Goal: Task Accomplishment & Management: Use online tool/utility

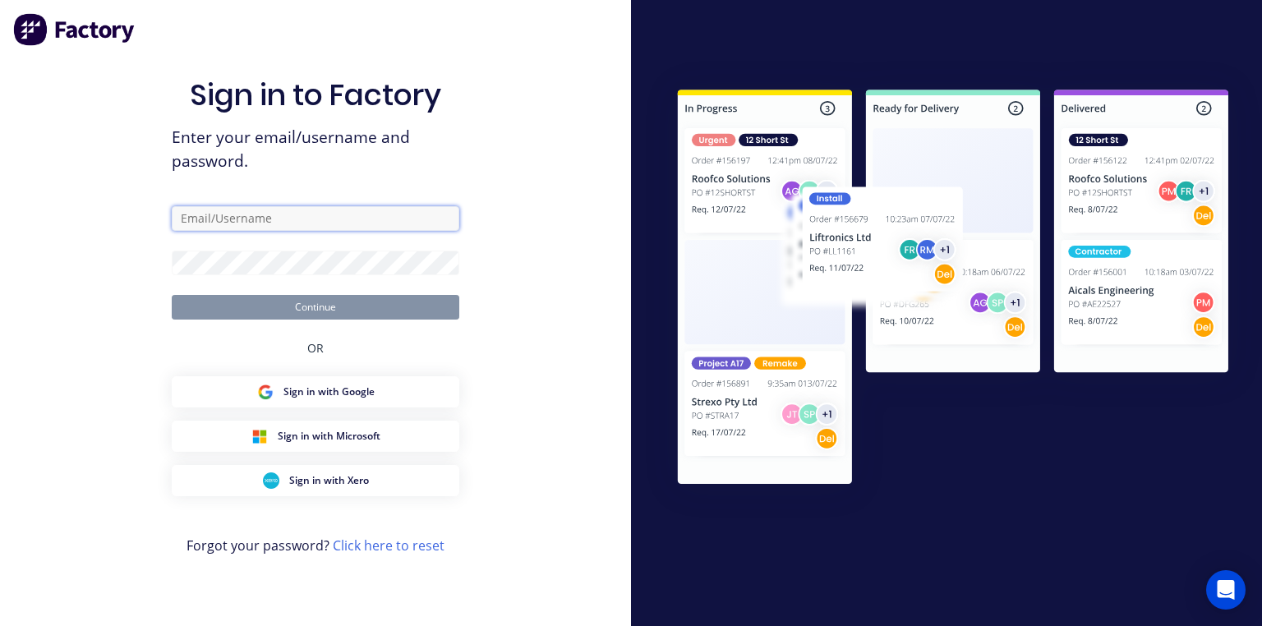
click at [238, 212] on input "text" at bounding box center [316, 218] width 288 height 25
type input "[PERSON_NAME][EMAIL_ADDRESS][DOMAIN_NAME]"
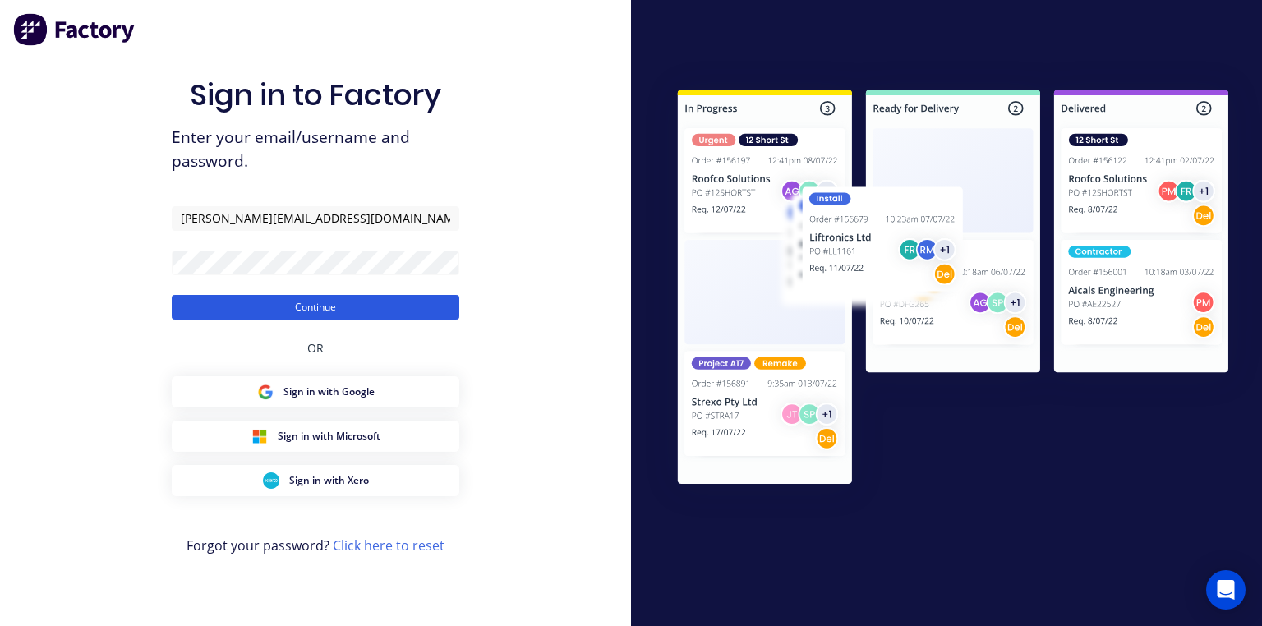
click at [436, 309] on button "Continue" at bounding box center [316, 307] width 288 height 25
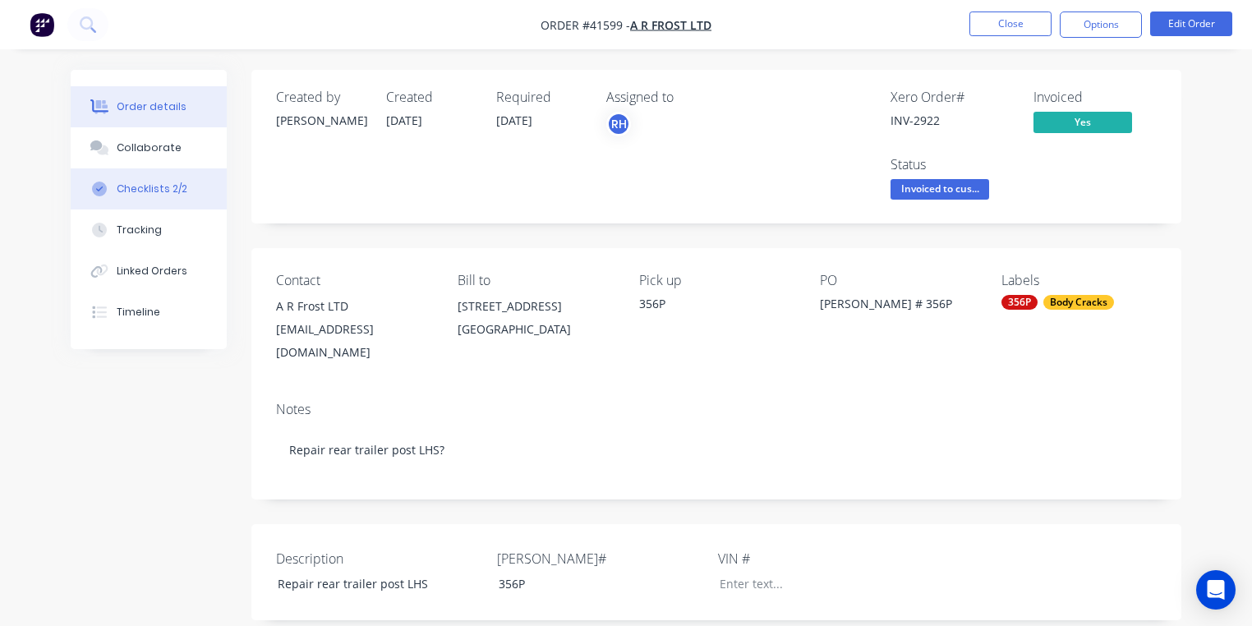
click at [163, 186] on div "Checklists 2/2" at bounding box center [152, 189] width 71 height 15
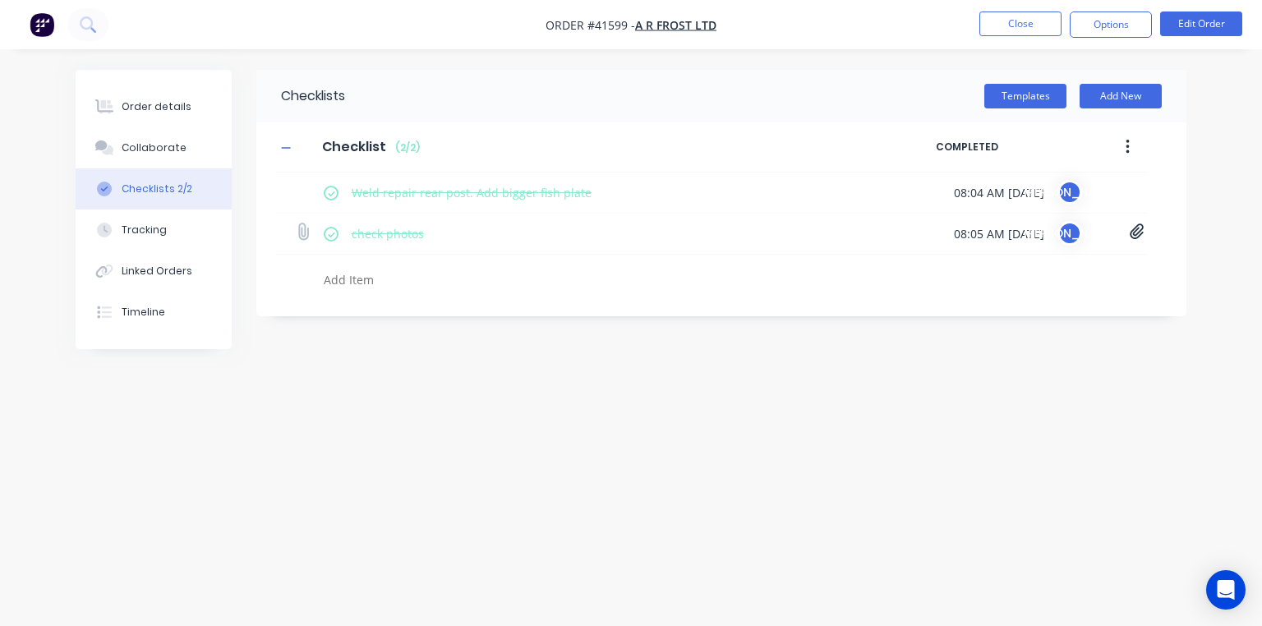
click at [1137, 232] on icon at bounding box center [1137, 232] width 15 height 16
type textarea "x"
click at [697, 445] on div "Checklists Templates Add New Checklist Checklist Enter Checklist name ( 2 / 2 )…" at bounding box center [631, 282] width 1111 height 424
click at [173, 145] on div "Collaborate" at bounding box center [154, 148] width 65 height 15
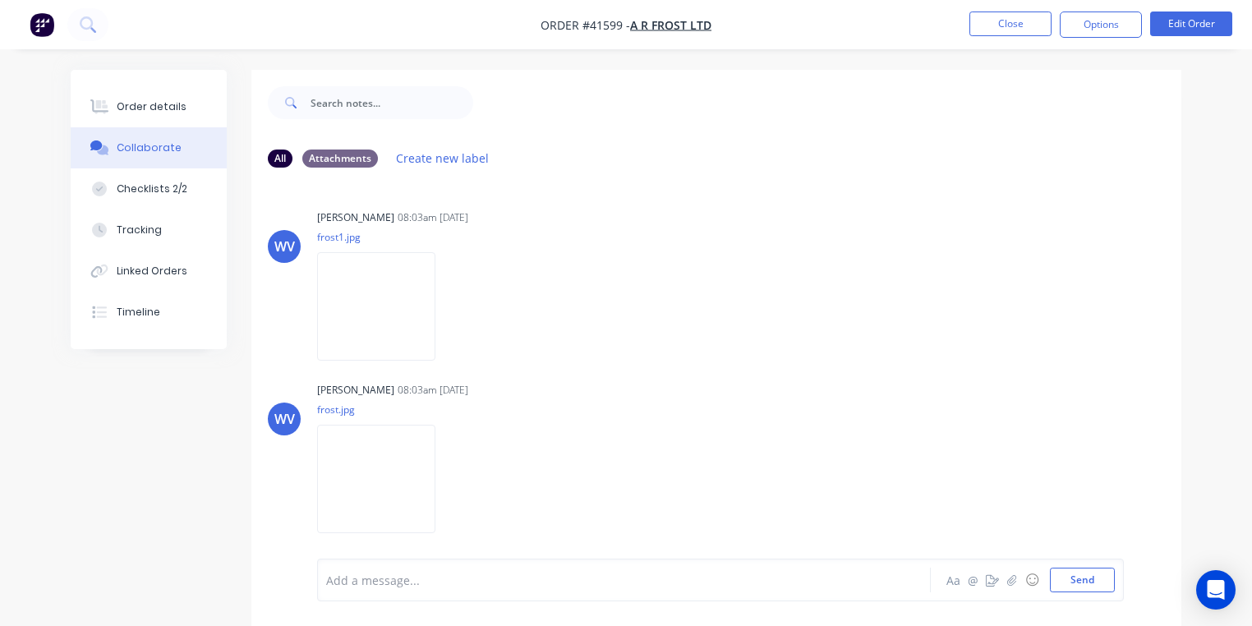
click at [49, 30] on img "button" at bounding box center [42, 24] width 25 height 25
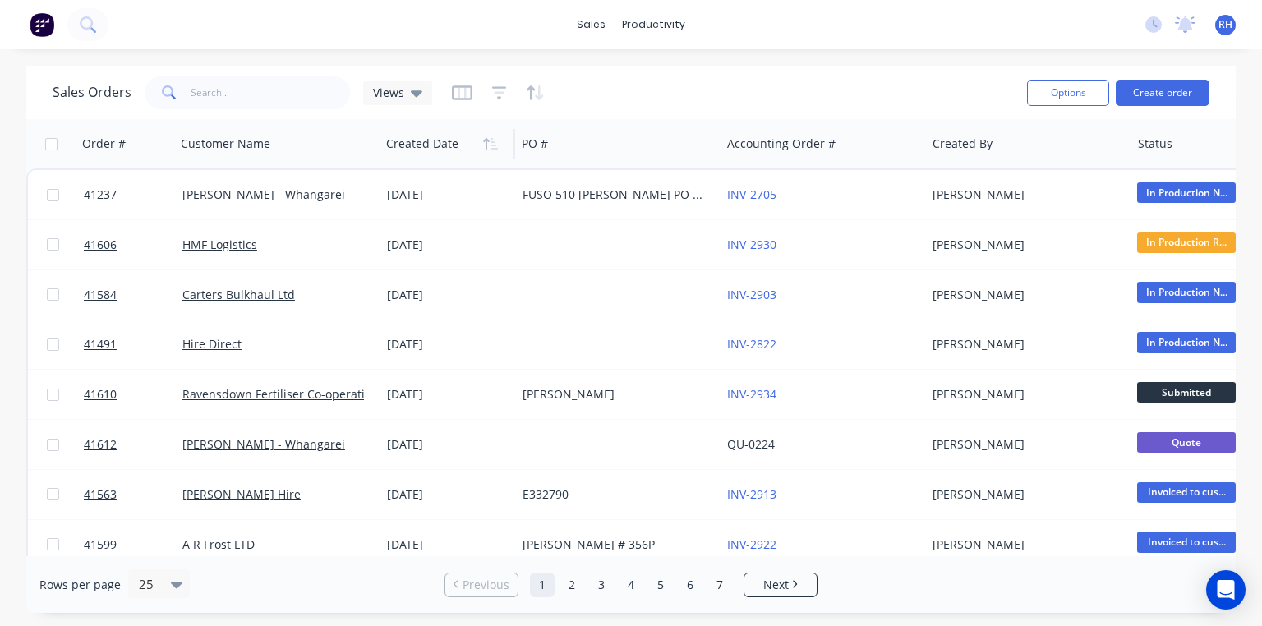
click at [435, 150] on div at bounding box center [444, 143] width 117 height 33
click at [491, 145] on icon "button" at bounding box center [494, 144] width 7 height 12
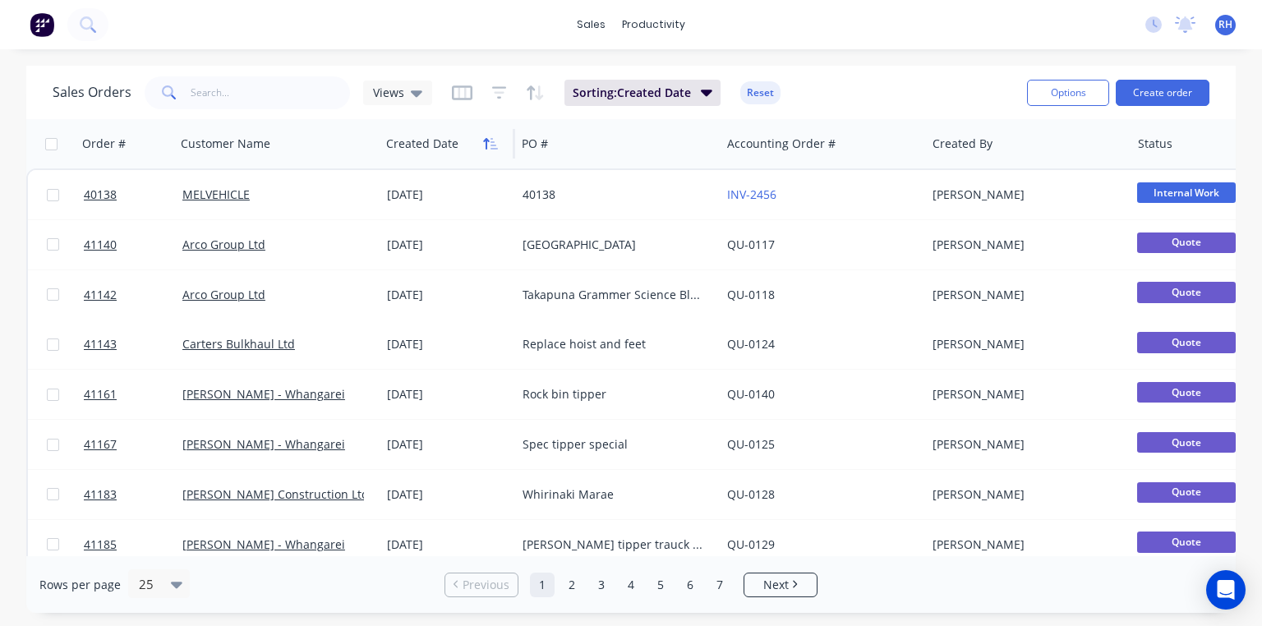
click at [486, 143] on icon "button" at bounding box center [486, 144] width 6 height 12
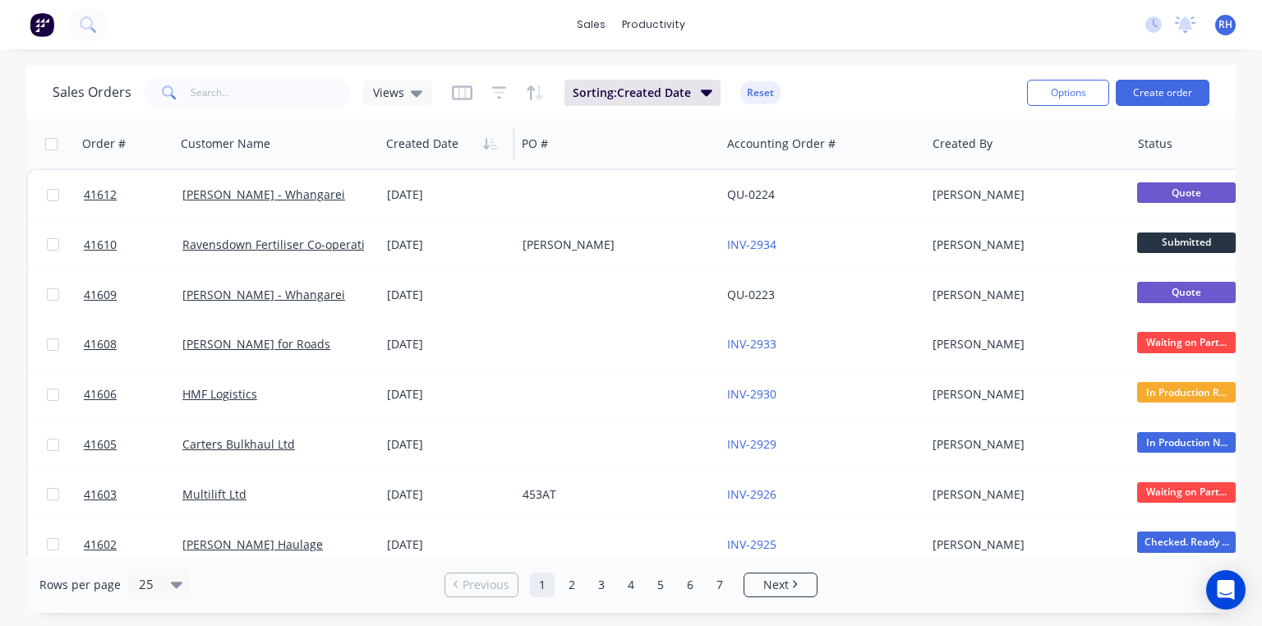
click at [36, 26] on img at bounding box center [42, 24] width 25 height 25
